Goal: Navigation & Orientation: Find specific page/section

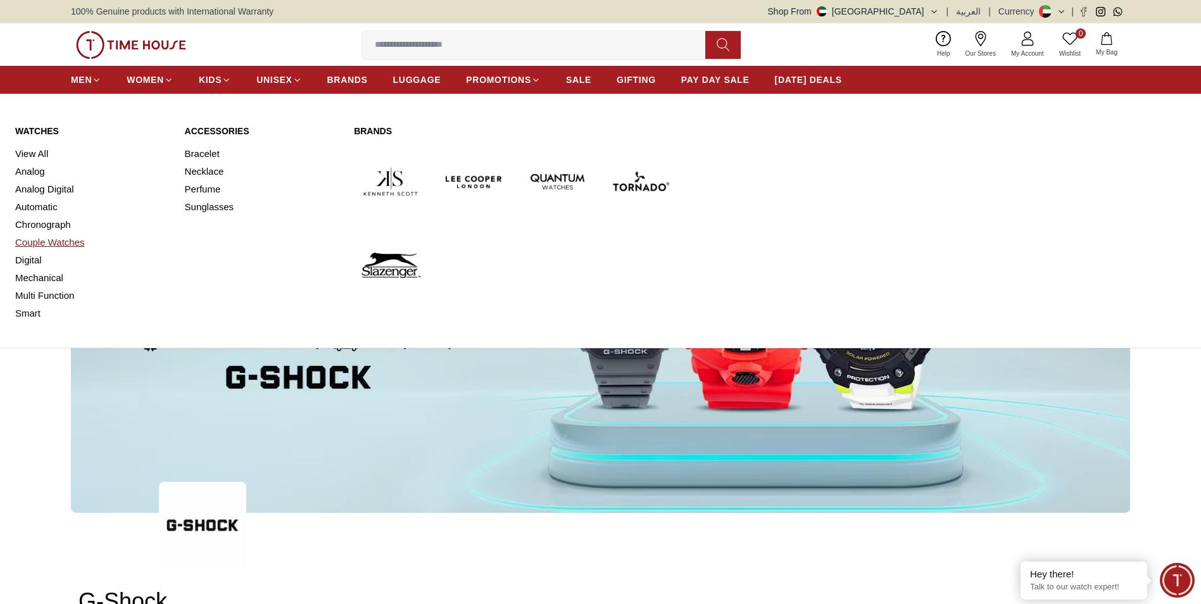
click at [75, 239] on link "Couple Watches" at bounding box center [92, 243] width 155 height 18
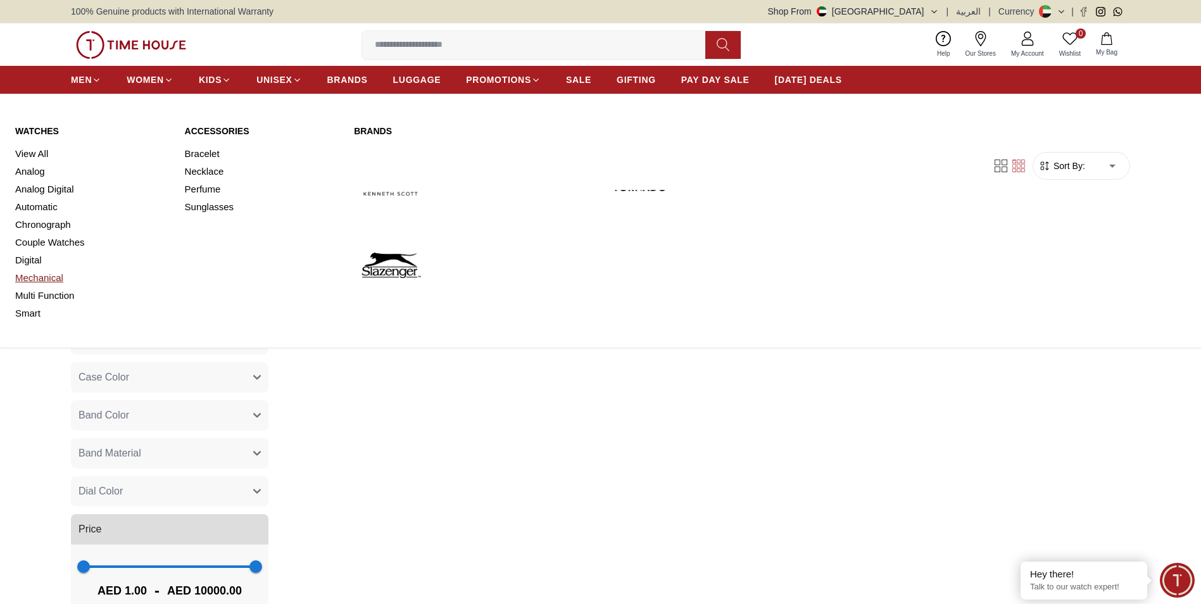
click at [60, 281] on link "Mechanical" at bounding box center [92, 278] width 155 height 18
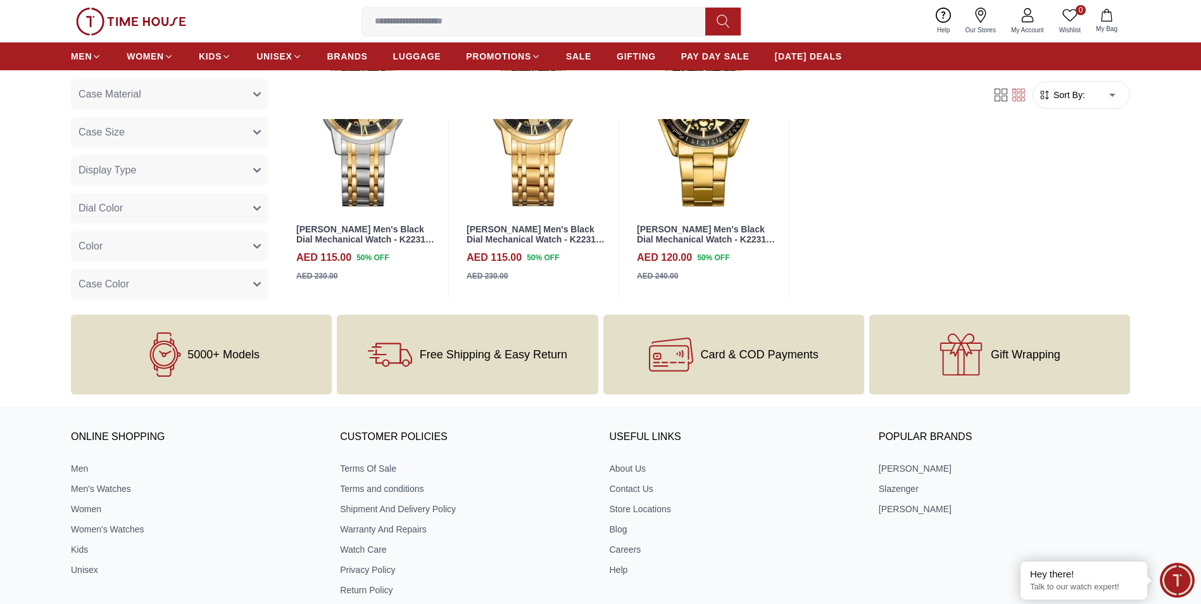
scroll to position [1457, 0]
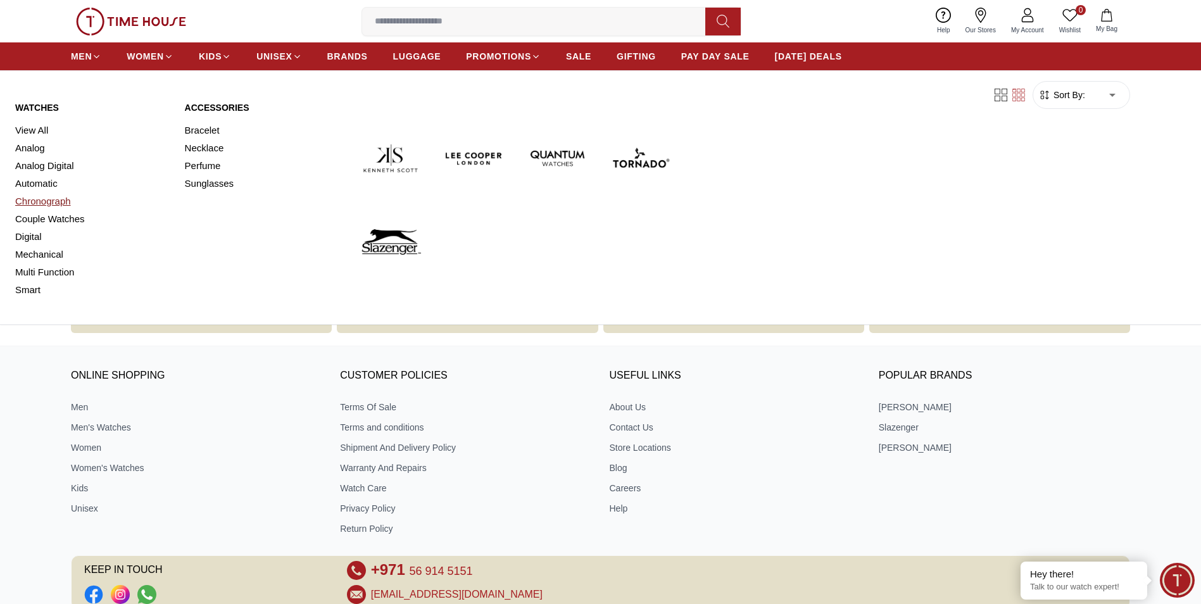
click at [44, 205] on link "Chronograph" at bounding box center [92, 202] width 155 height 18
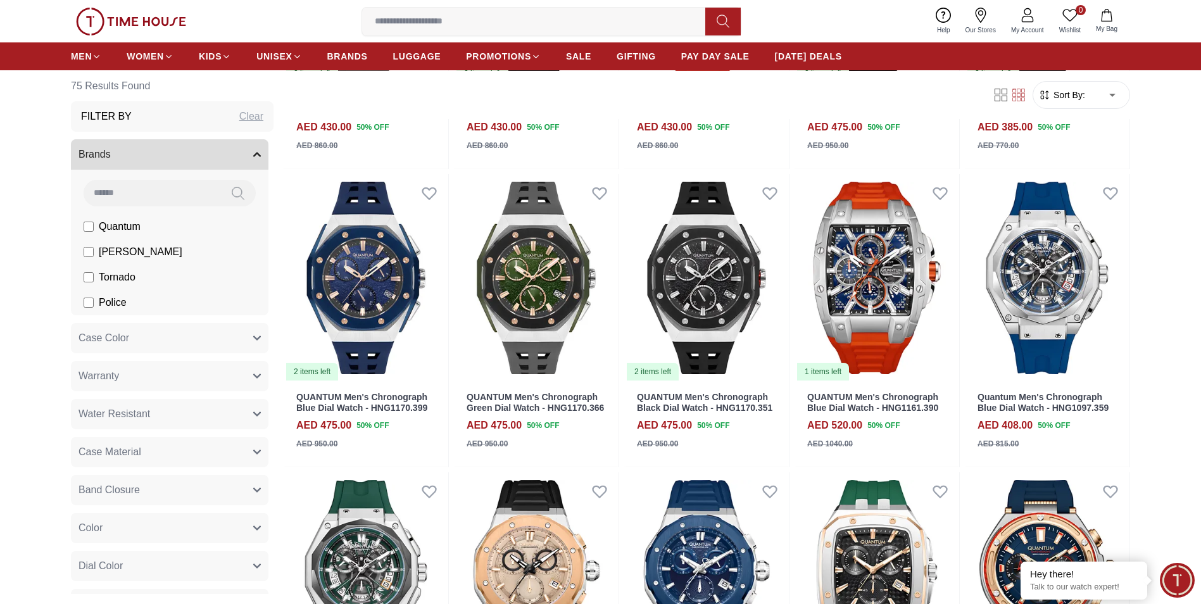
scroll to position [443, 0]
